Goal: Transaction & Acquisition: Purchase product/service

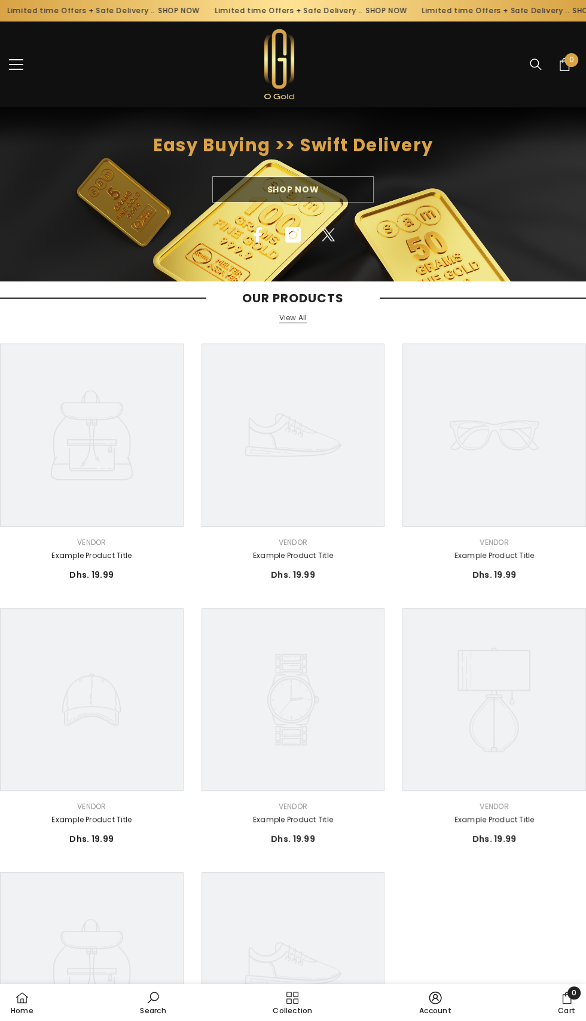
click at [346, 197] on div "Shop Now" at bounding box center [293, 189] width 586 height 26
click at [326, 192] on div "Shop Now" at bounding box center [293, 189] width 586 height 26
click at [308, 178] on div "Shop Now" at bounding box center [293, 189] width 586 height 26
click at [16, 64] on span "menu" at bounding box center [16, 64] width 14 height 1
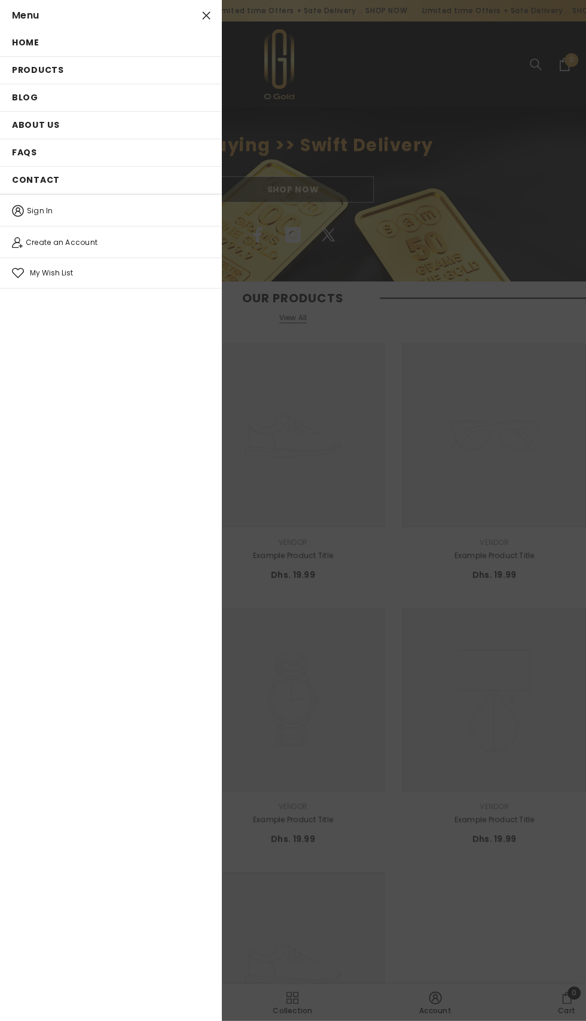
click at [76, 72] on link "Products" at bounding box center [110, 70] width 221 height 27
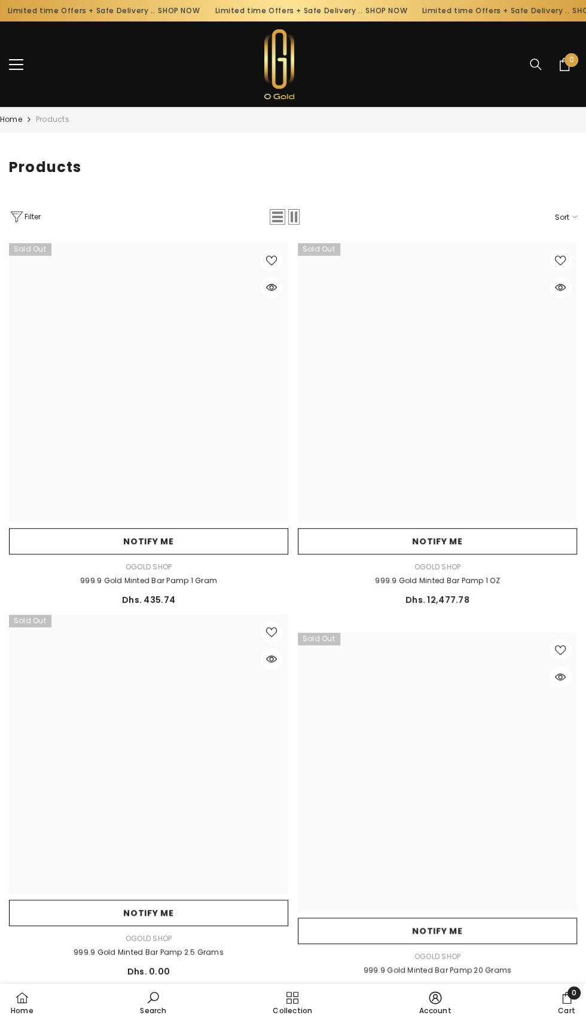
type input "*"
type input "*******"
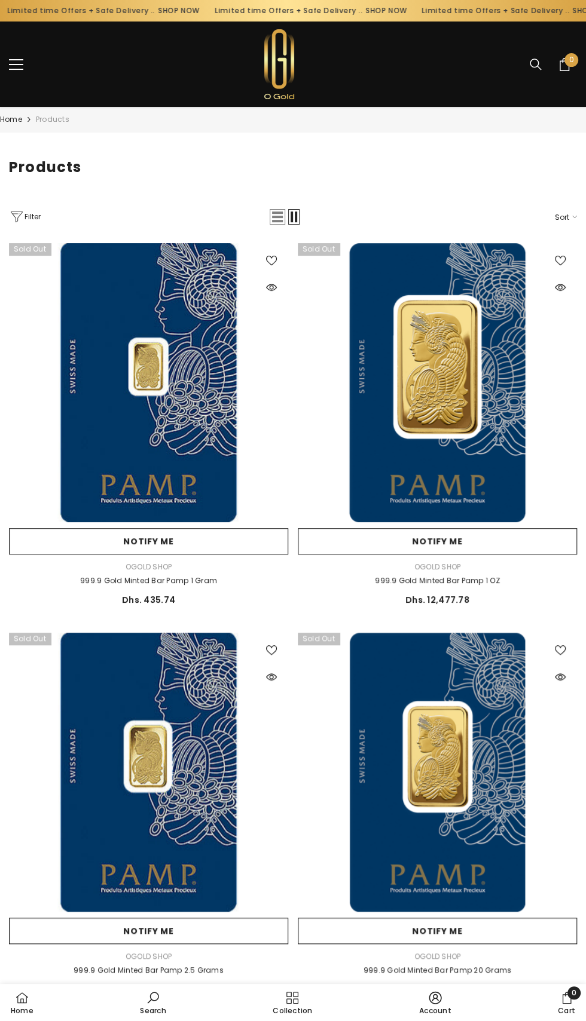
click at [15, 64] on span "menu" at bounding box center [16, 64] width 14 height 1
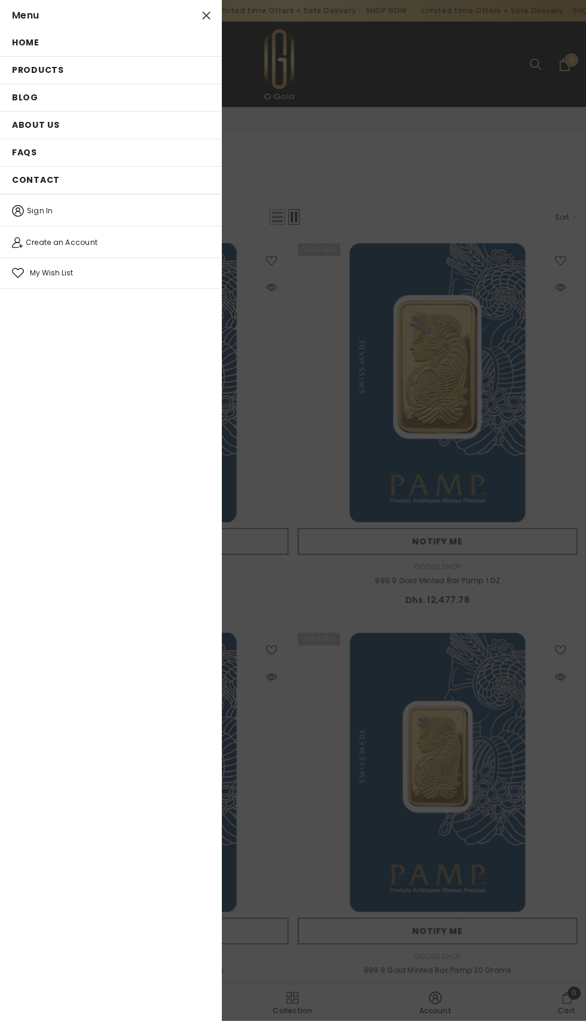
click at [36, 42] on span "Home" at bounding box center [25, 42] width 27 height 12
